Goal: Task Accomplishment & Management: Use online tool/utility

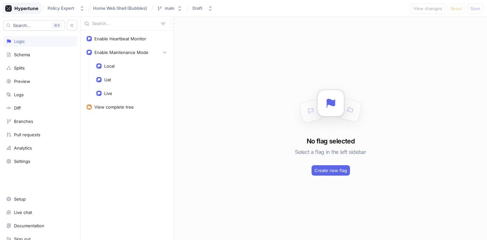
click at [28, 3] on div at bounding box center [22, 8] width 38 height 11
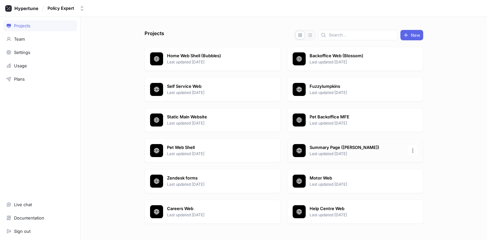
scroll to position [12, 0]
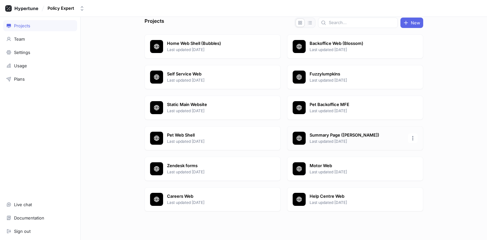
click at [376, 140] on p "Last updated [DATE]" at bounding box center [356, 142] width 94 height 6
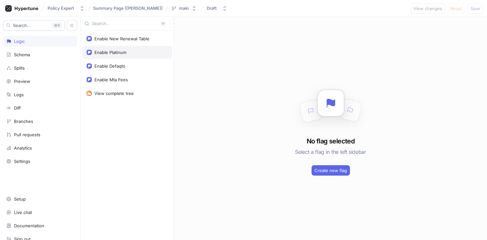
click at [116, 54] on div "Enable Platinum" at bounding box center [110, 52] width 32 height 5
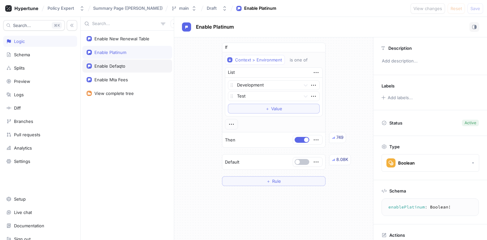
click at [122, 69] on div "Enable Defaqto" at bounding box center [127, 66] width 90 height 13
click at [123, 81] on div "Enable Mta Fees" at bounding box center [111, 79] width 34 height 5
click at [121, 68] on div "Enable Defaqto" at bounding box center [109, 65] width 31 height 5
click at [125, 53] on div "Enable Platinum" at bounding box center [110, 52] width 32 height 5
click at [118, 42] on div "Enable New Renewal Table" at bounding box center [127, 38] width 90 height 13
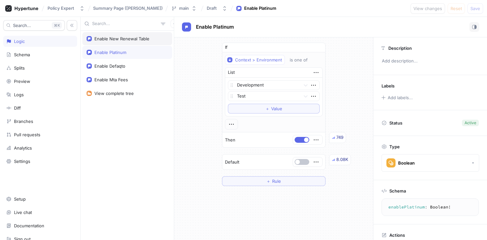
type textarea "enableNewRenewalTable: Boolean!"
click at [347, 19] on div "Enable New Renewal Table" at bounding box center [330, 27] width 313 height 20
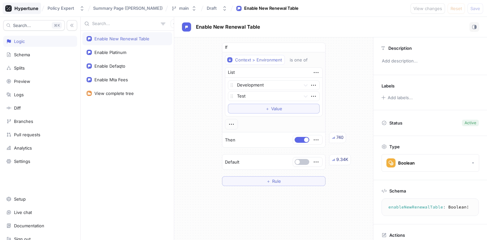
click at [25, 10] on icon at bounding box center [21, 8] width 33 height 7
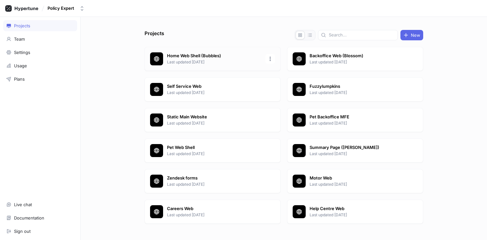
click at [210, 62] on p "Last updated [DATE]" at bounding box center [214, 62] width 94 height 6
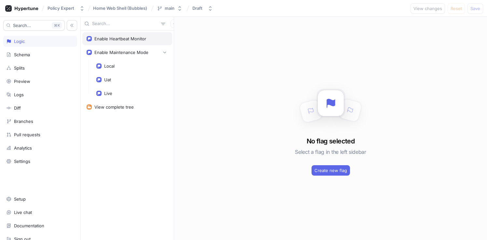
click at [121, 41] on div "Enable Heartbeat Monitor" at bounding box center [127, 38] width 90 height 13
